Goal: Task Accomplishment & Management: Use online tool/utility

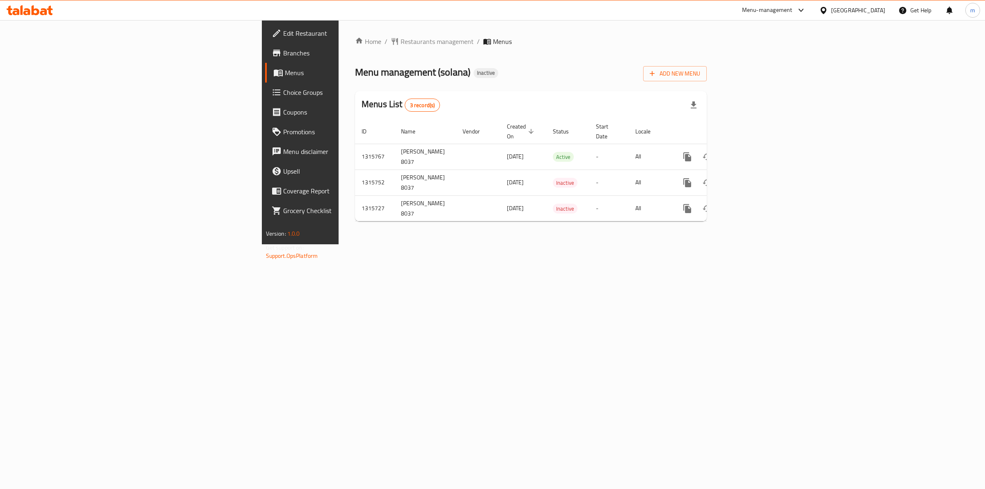
drag, startPoint x: 0, startPoint y: 0, endPoint x: 650, endPoint y: 307, distance: 718.4
click at [659, 244] on div "Home / Restaurants management / Menus Menu management ( solana ) Inactive Add N…" at bounding box center [531, 132] width 385 height 224
click at [730, 205] on icon "enhanced table" at bounding box center [727, 208] width 6 height 7
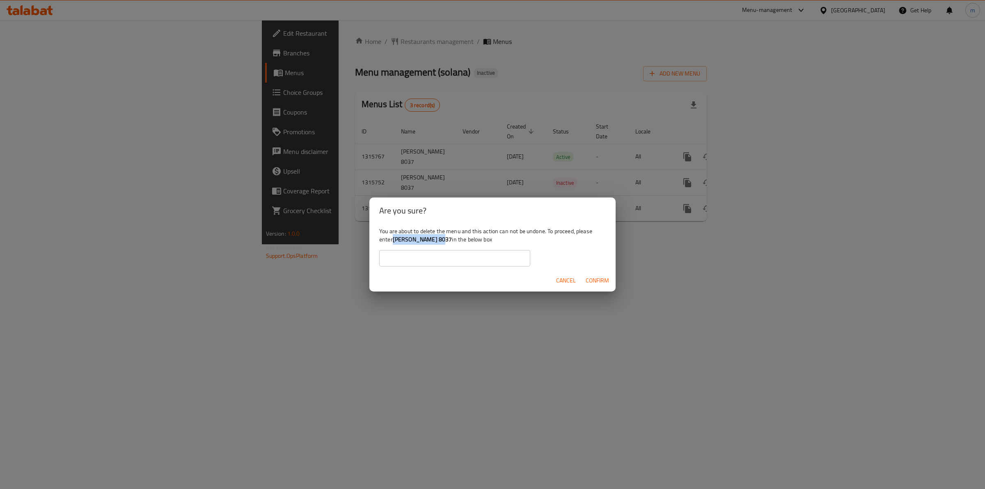
drag, startPoint x: 395, startPoint y: 241, endPoint x: 434, endPoint y: 241, distance: 39.4
click at [434, 241] on b "[PERSON_NAME] 8037" at bounding box center [423, 239] width 60 height 11
copy b "[PERSON_NAME] 8037"
click at [454, 259] on input "text" at bounding box center [454, 258] width 151 height 16
paste input "[PERSON_NAME] 8037"
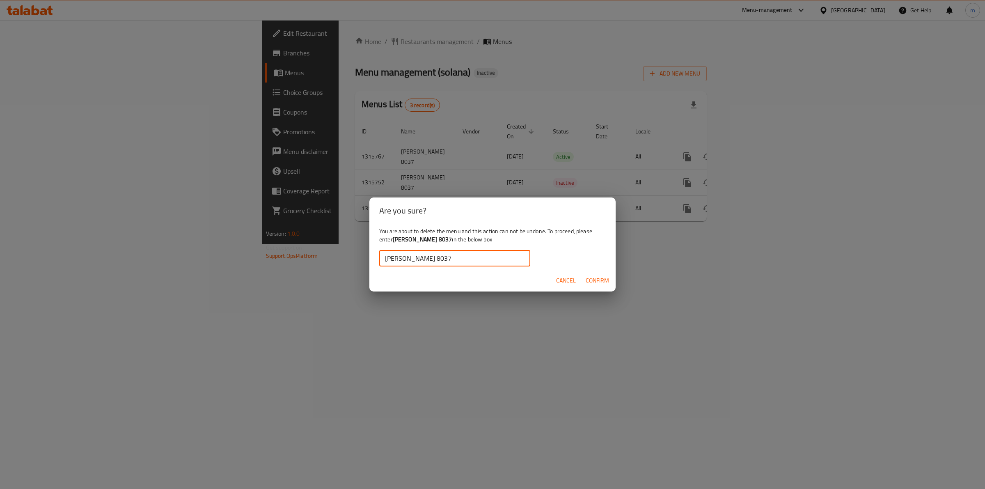
type input "[PERSON_NAME] 8037"
click at [608, 279] on span "Confirm" at bounding box center [597, 280] width 23 height 10
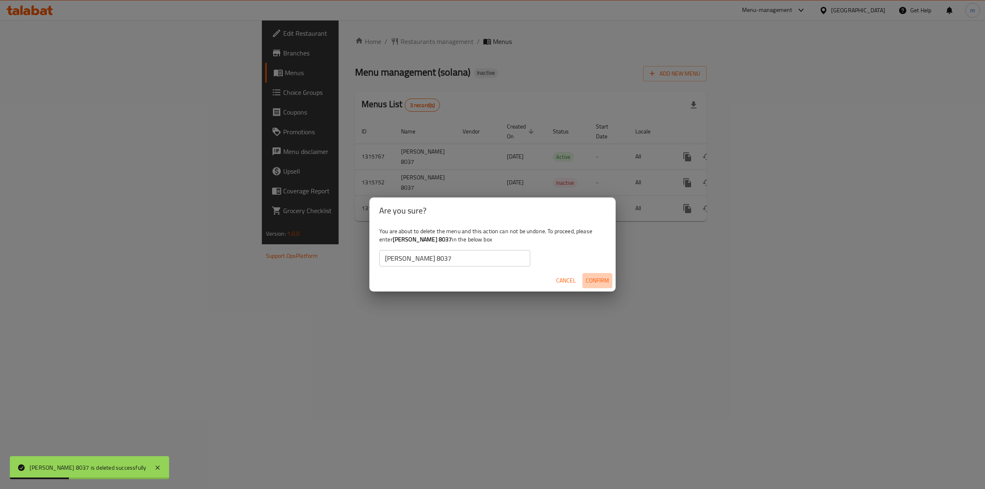
click at [590, 279] on span "Confirm" at bounding box center [597, 280] width 23 height 10
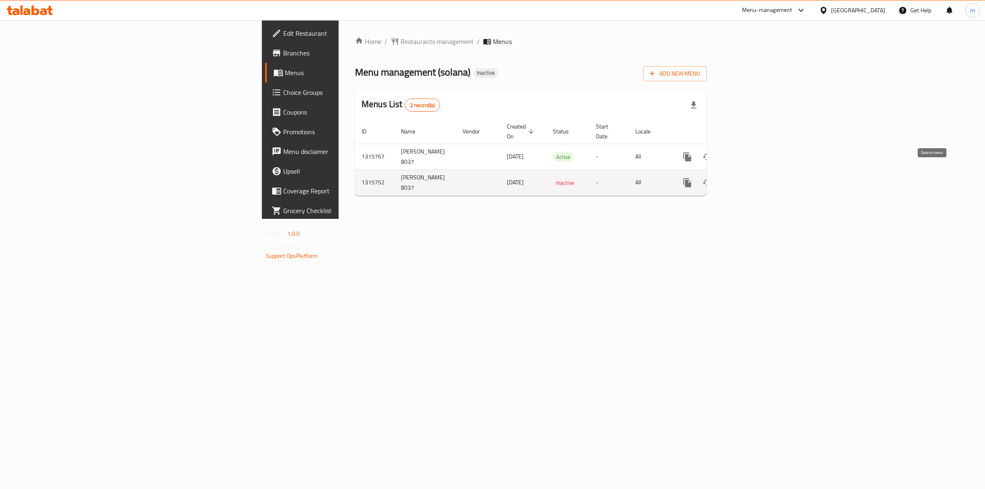
click at [730, 179] on icon "enhanced table" at bounding box center [727, 182] width 6 height 7
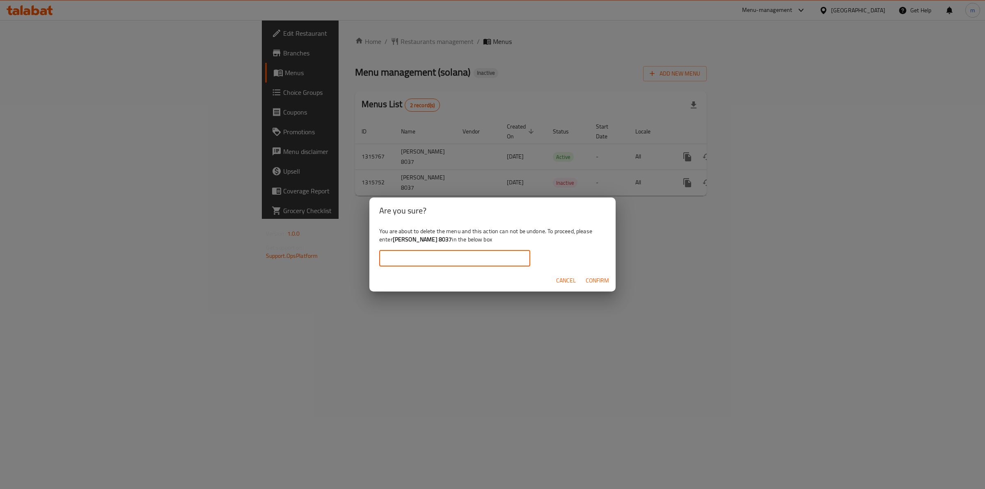
click at [453, 255] on input "text" at bounding box center [454, 258] width 151 height 16
paste input "[PERSON_NAME] 8037"
type input "[PERSON_NAME] 8037"
click at [592, 280] on span "Confirm" at bounding box center [597, 280] width 23 height 10
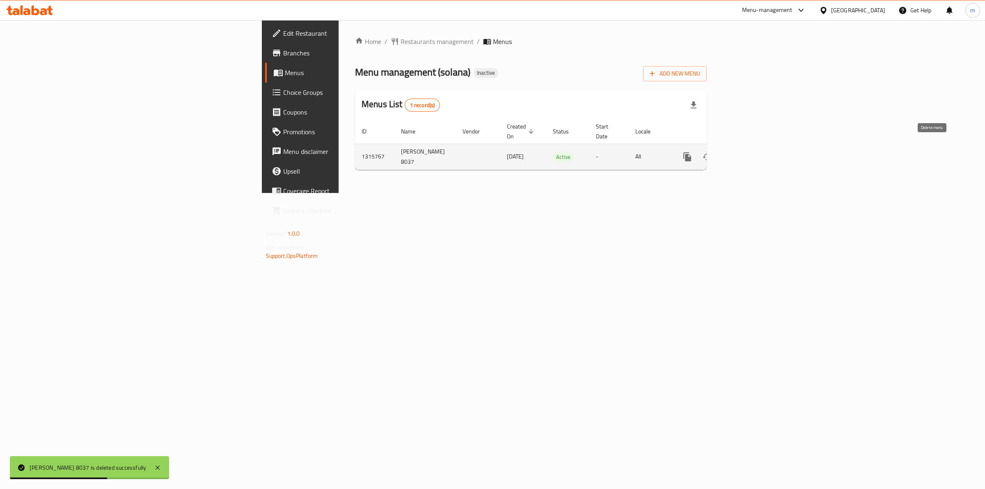
click at [732, 152] on icon "enhanced table" at bounding box center [727, 157] width 10 height 10
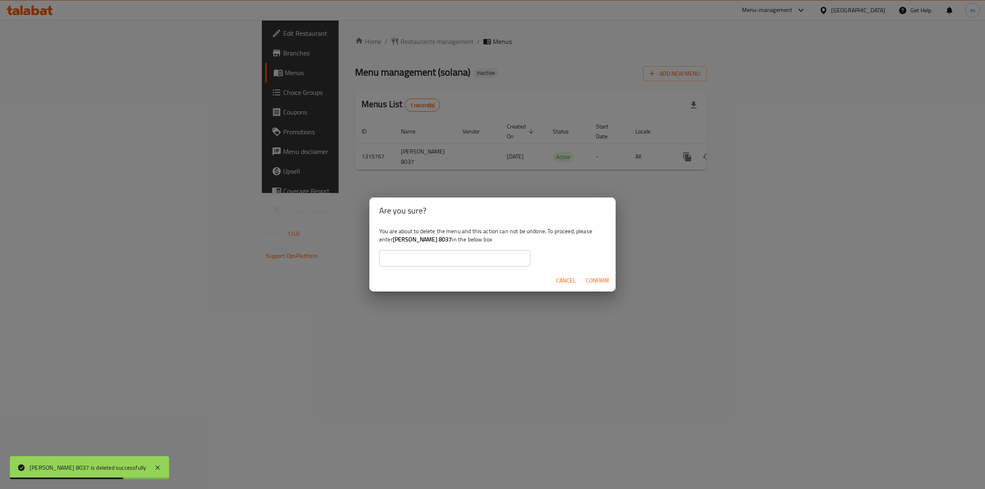
click at [466, 250] on input "text" at bounding box center [454, 258] width 151 height 16
paste input "[PERSON_NAME] 8037"
type input "[PERSON_NAME] 8037"
click at [584, 278] on button "Confirm" at bounding box center [597, 280] width 30 height 15
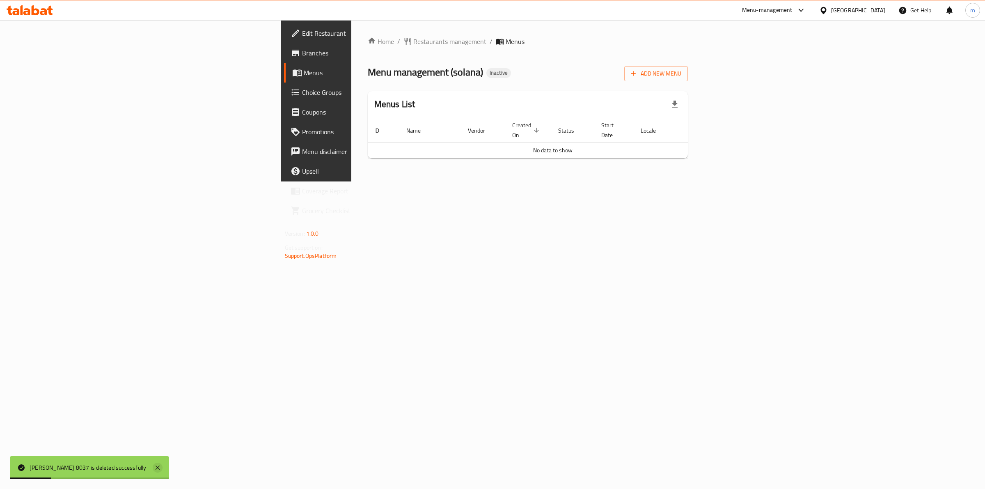
click at [156, 469] on icon at bounding box center [158, 467] width 4 height 4
